Goal: Task Accomplishment & Management: Manage account settings

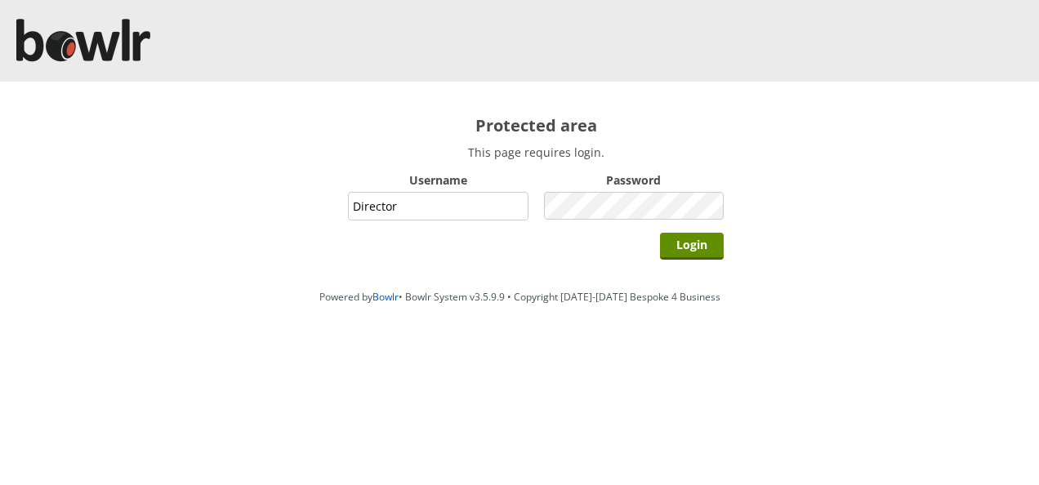
type input "Director"
click at [660, 233] on input "Login" at bounding box center [692, 246] width 64 height 27
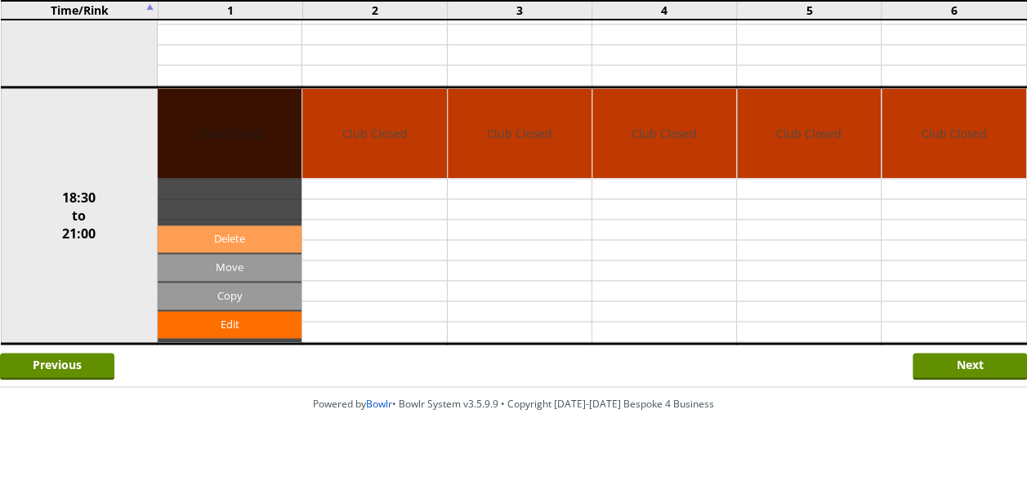
scroll to position [1158, 0]
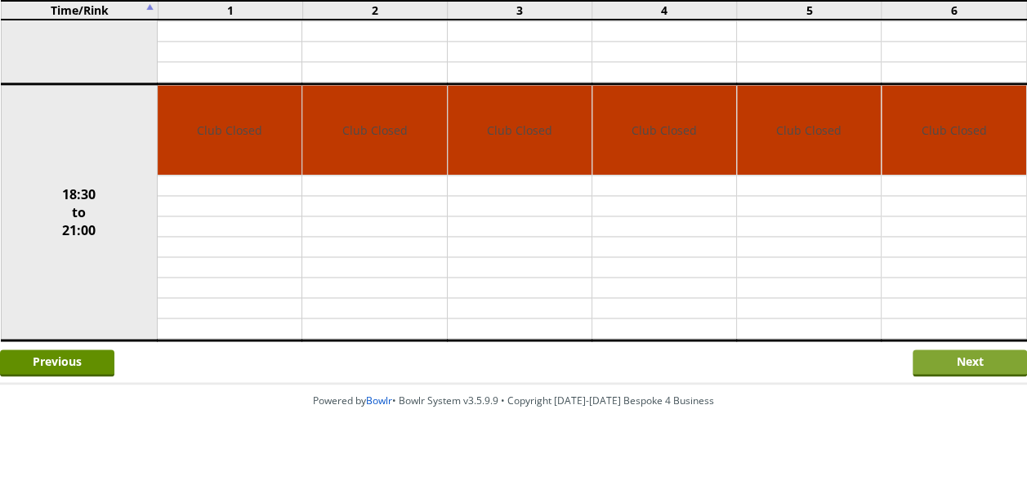
drag, startPoint x: 949, startPoint y: 353, endPoint x: 949, endPoint y: 343, distance: 9.8
click at [949, 350] on input "Next" at bounding box center [969, 363] width 114 height 27
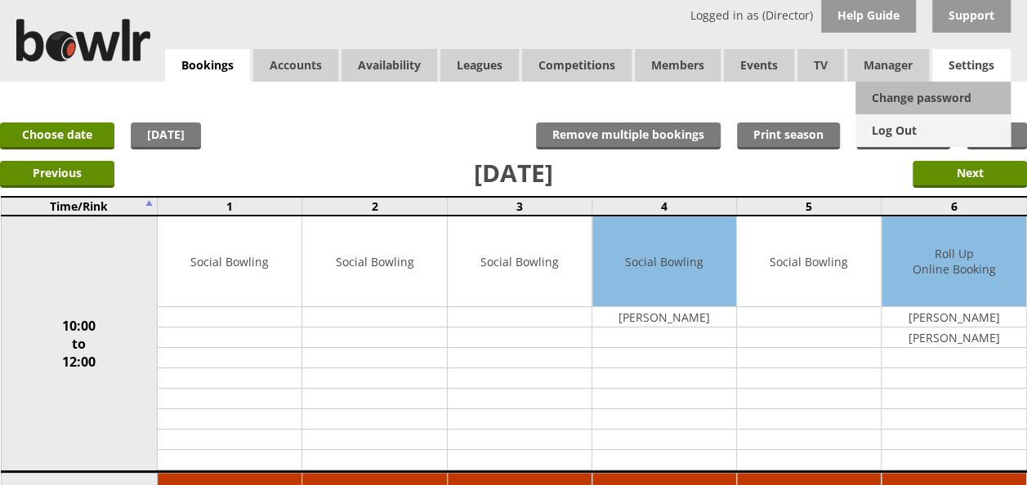
click at [908, 132] on link "Log Out" at bounding box center [932, 130] width 155 height 33
